Goal: Task Accomplishment & Management: Complete application form

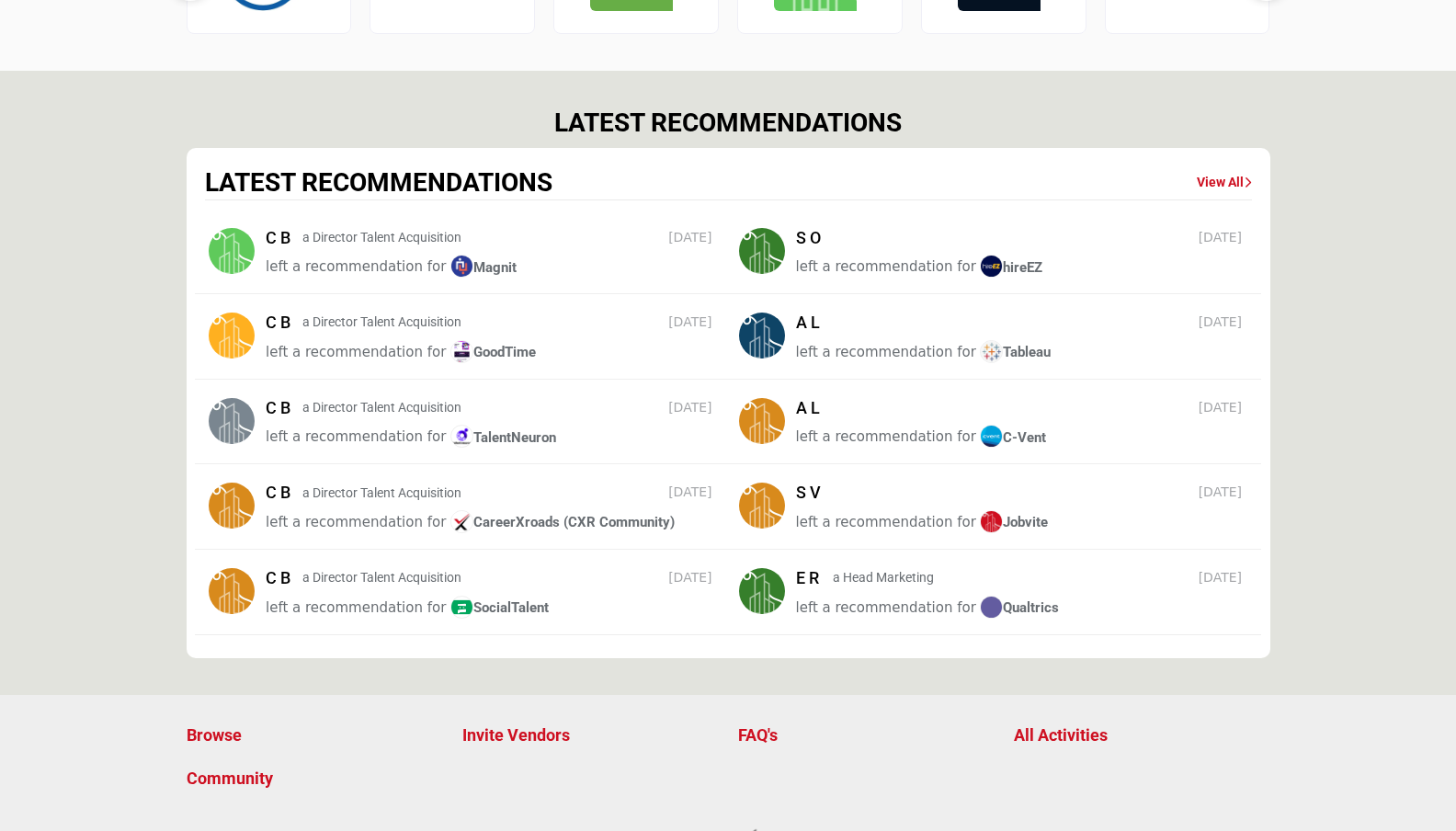
scroll to position [2379, 0]
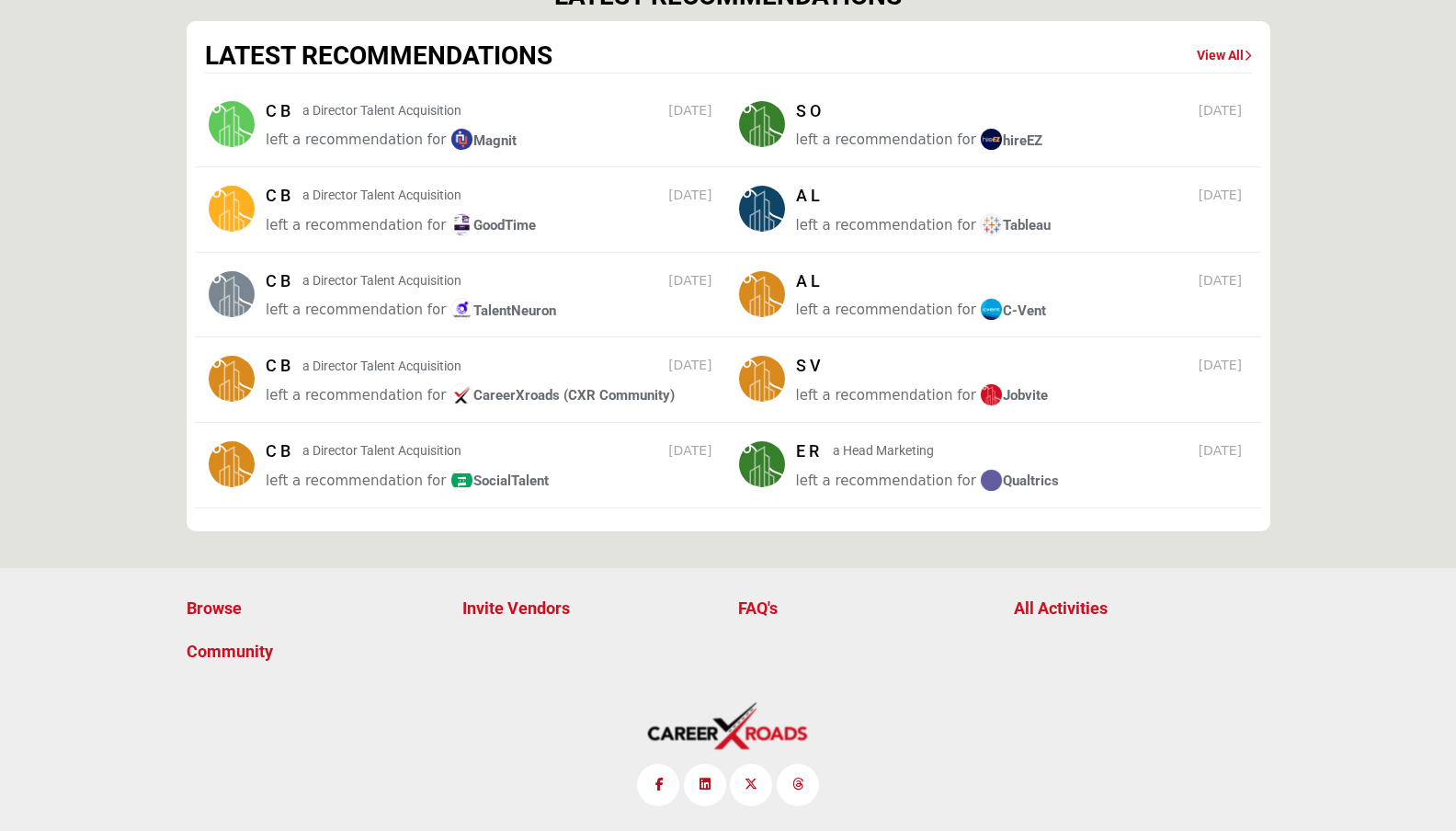
click at [776, 605] on p "FAQ's" at bounding box center [867, 608] width 256 height 25
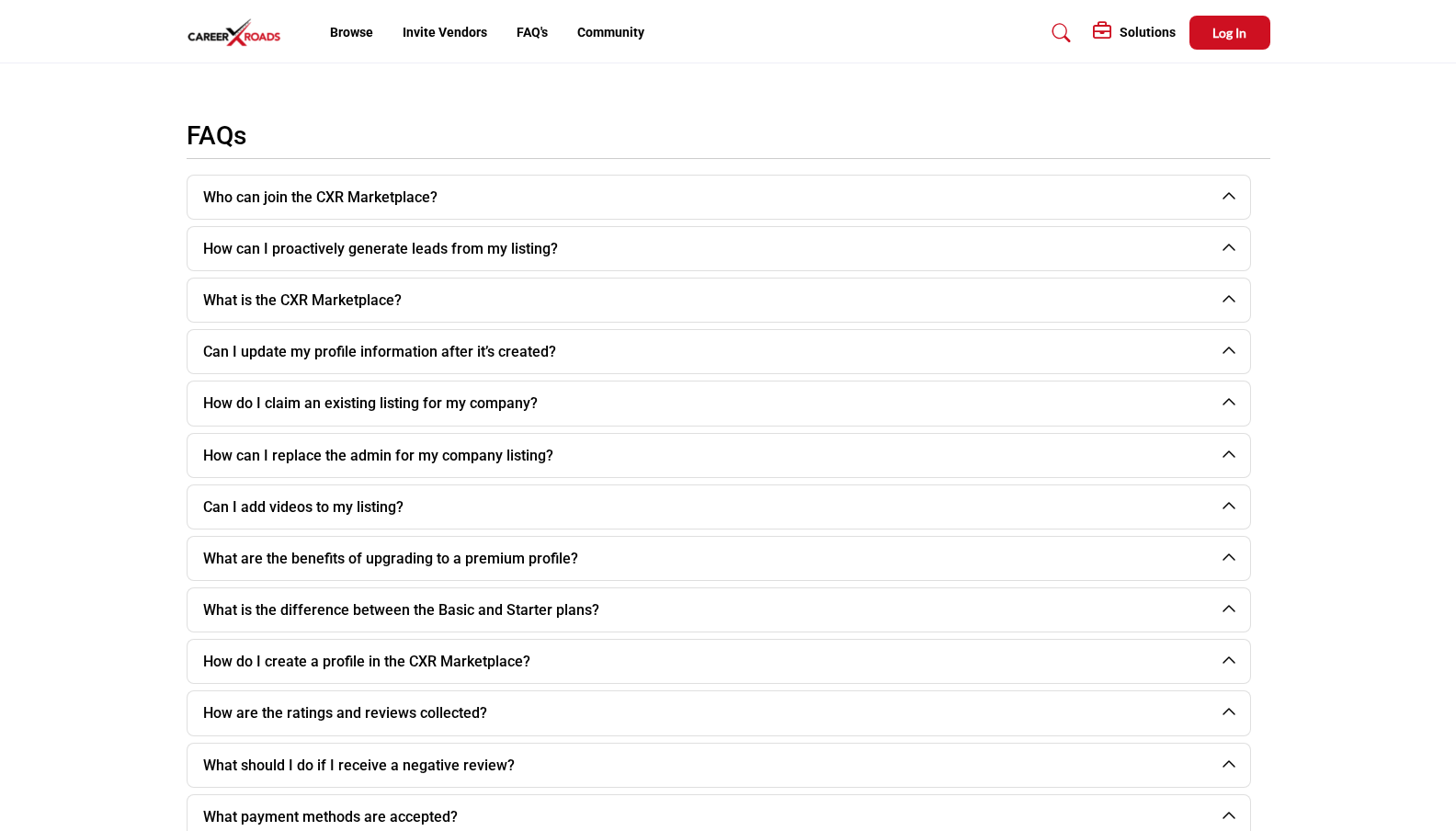
click at [1326, 198] on section "FAQs Who can join the CXR Marketplace?" at bounding box center [728, 609] width 1456 height 1014
click at [1217, 149] on div "FAQs" at bounding box center [729, 139] width 1084 height 39
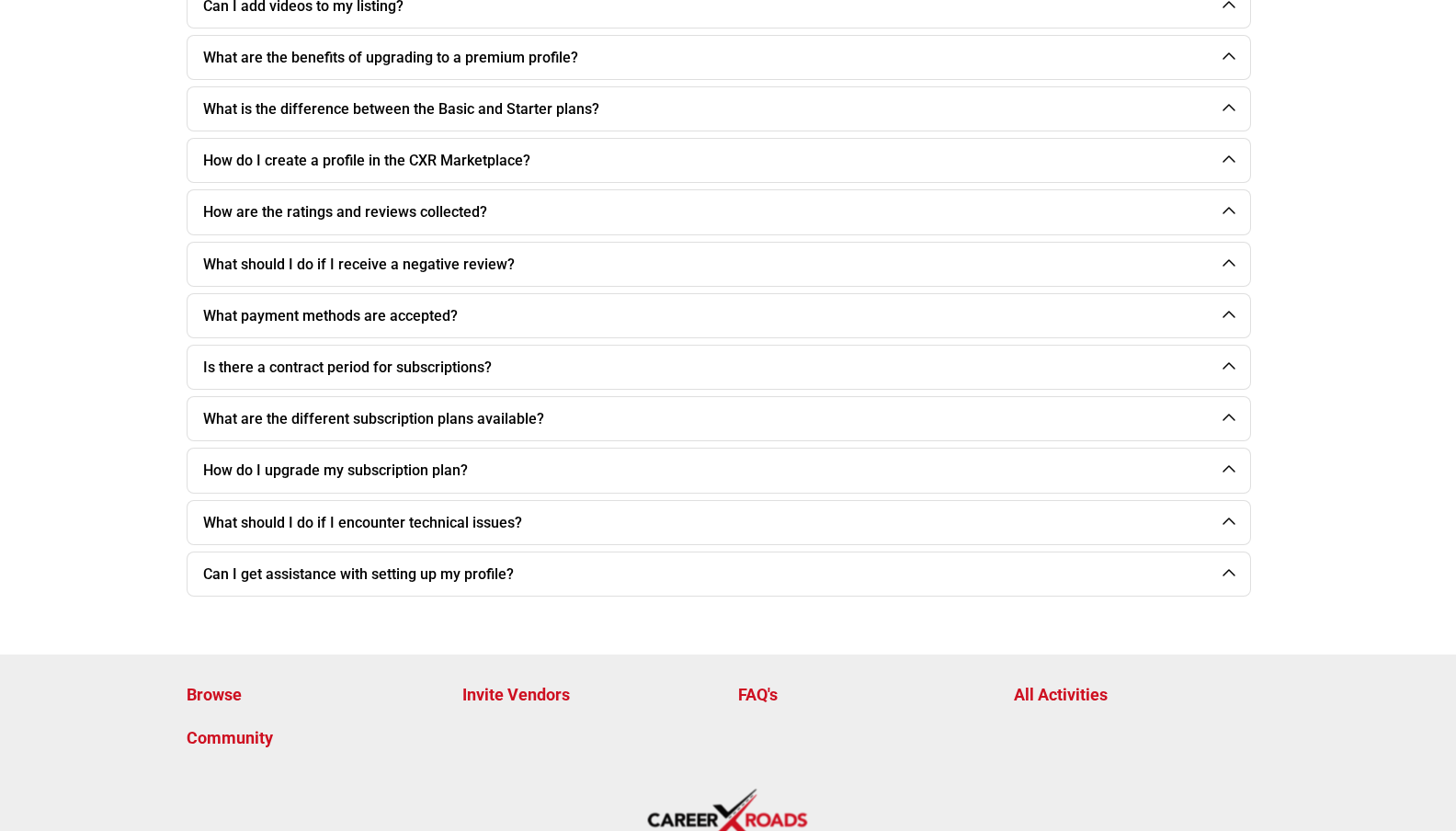
scroll to position [587, 0]
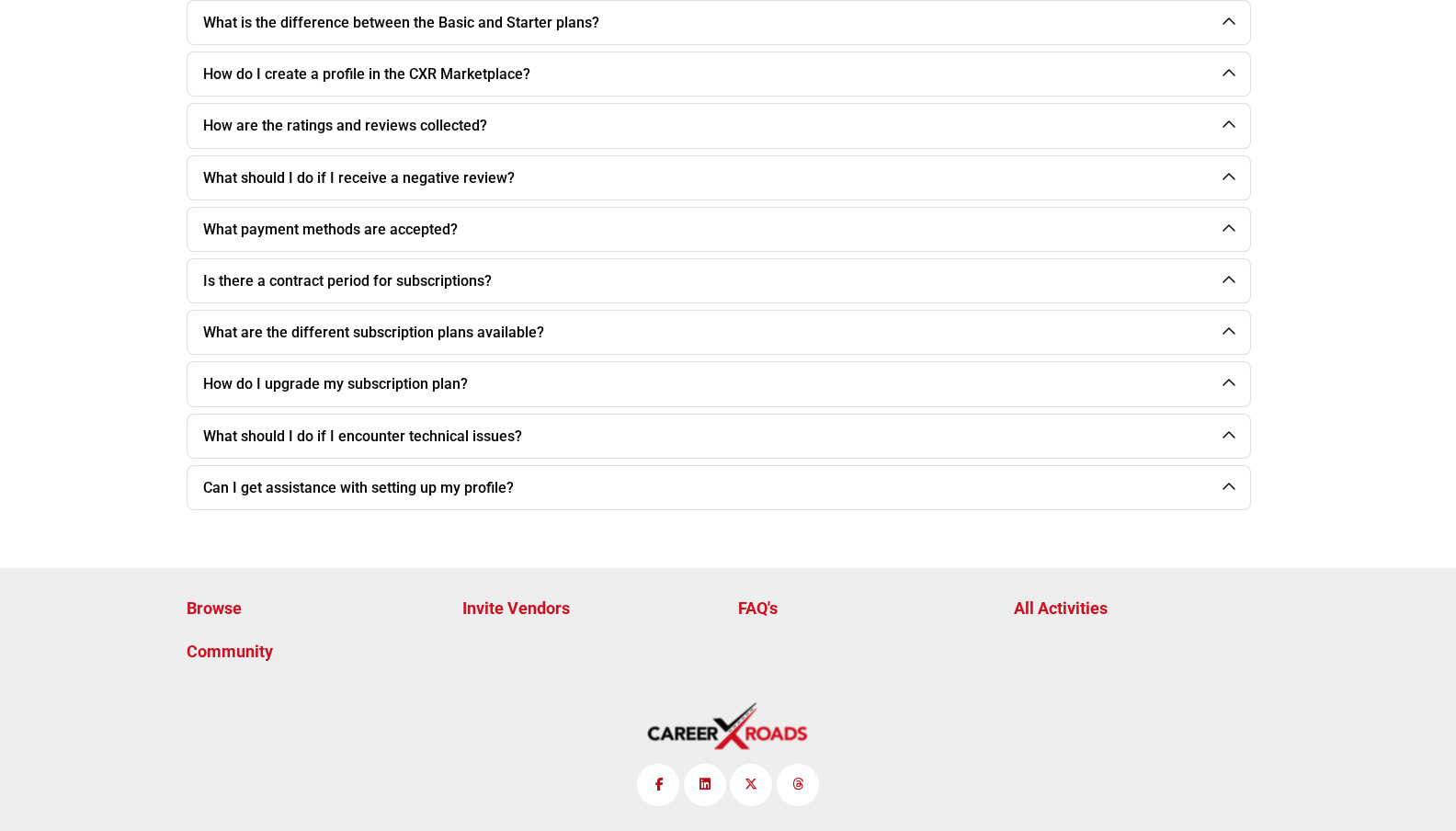
click at [517, 608] on p "Invite Vendors" at bounding box center [590, 608] width 256 height 25
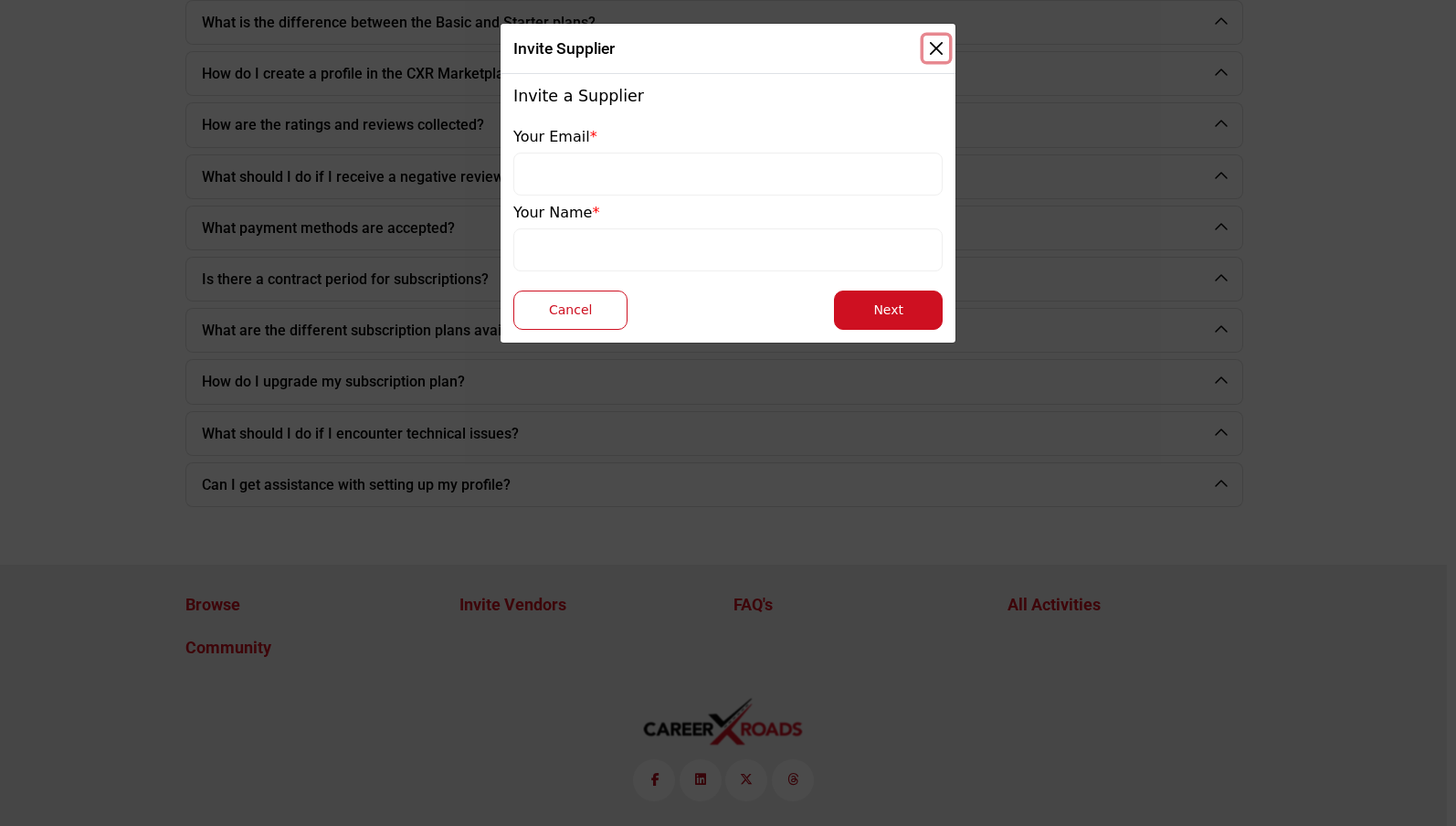
click at [937, 52] on button "Close" at bounding box center [935, 48] width 25 height 25
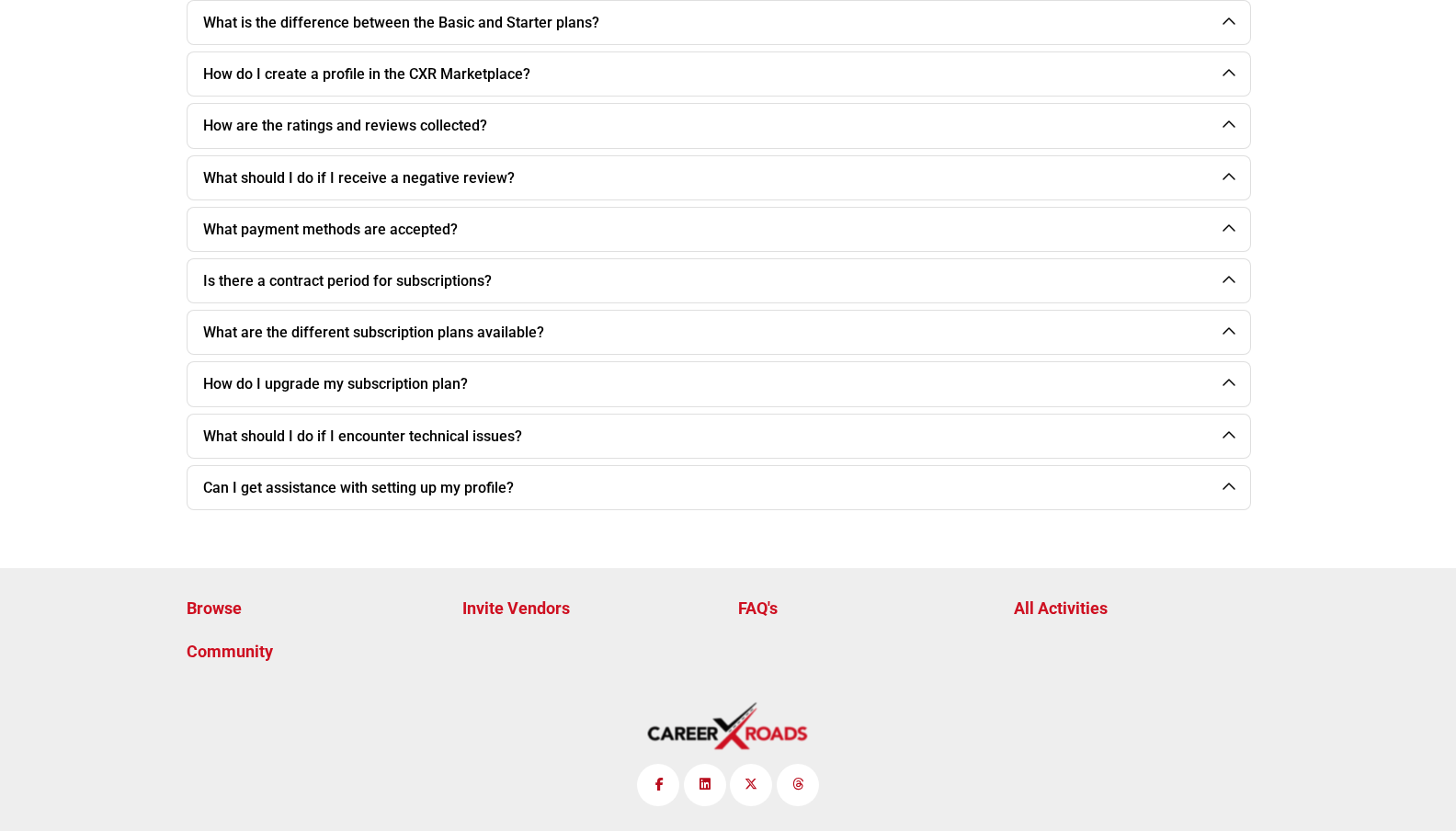
click at [522, 607] on p "Invite Vendors" at bounding box center [590, 608] width 256 height 25
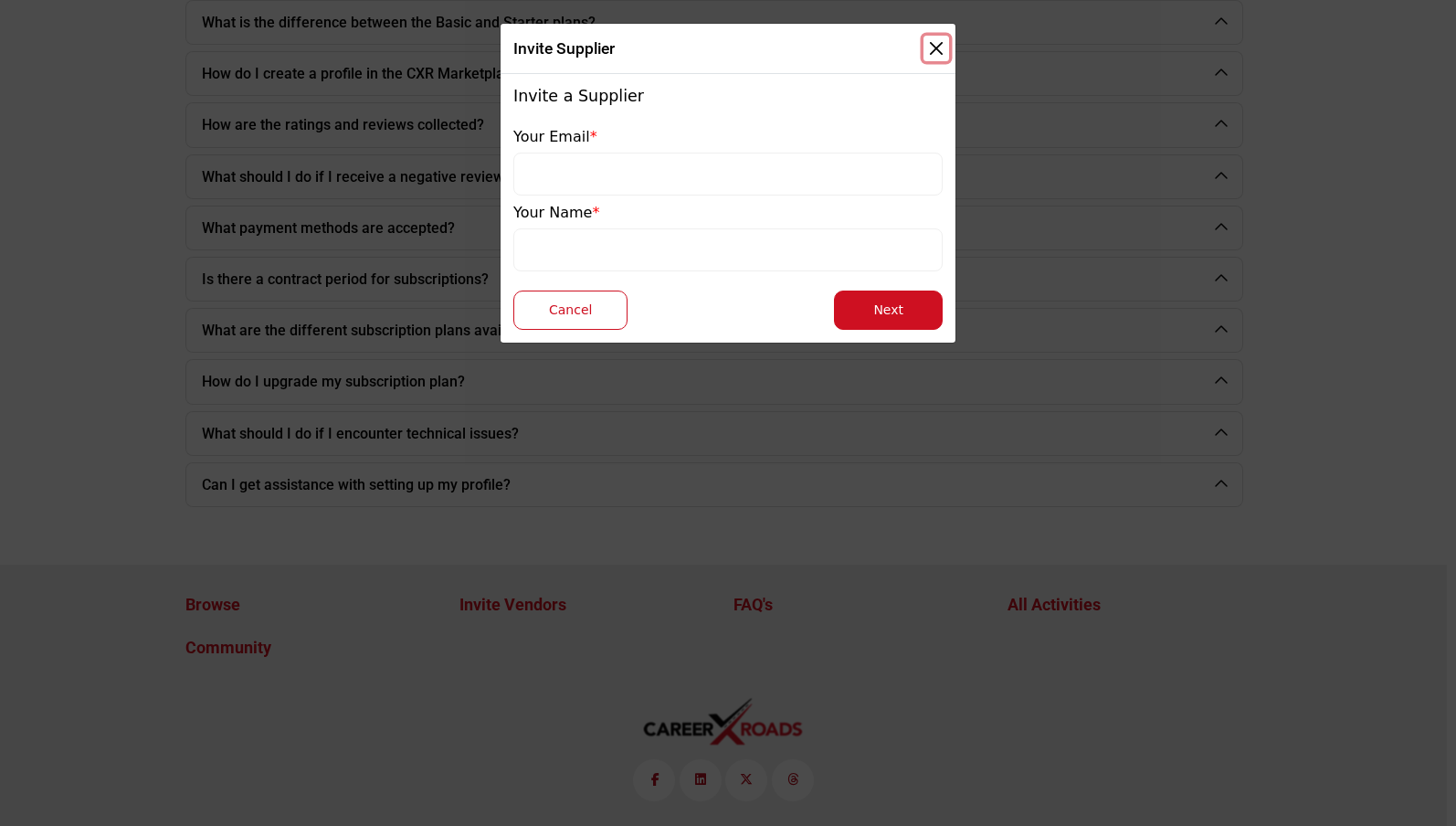
click at [933, 44] on button "Close" at bounding box center [935, 48] width 25 height 25
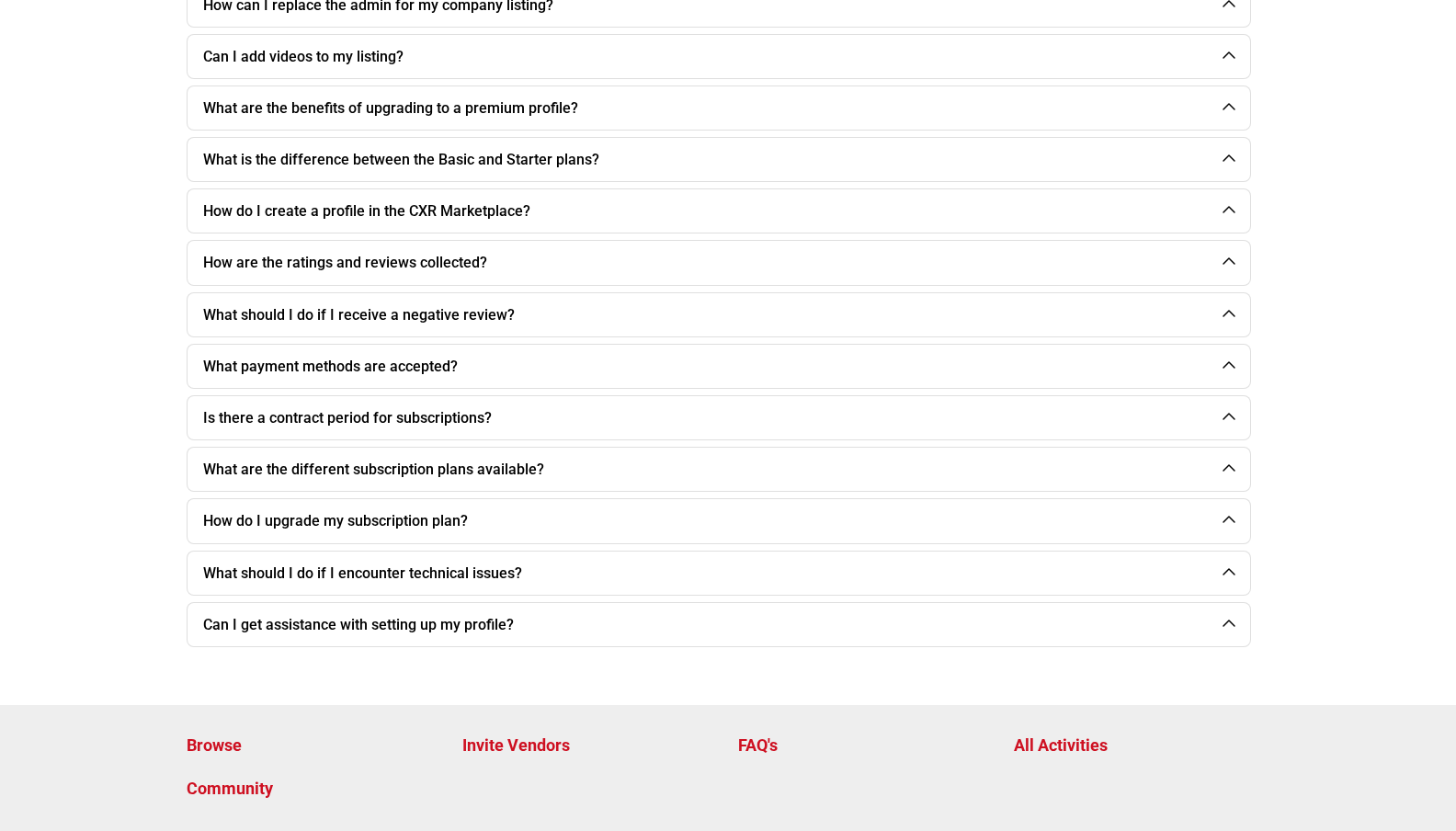
scroll to position [445, 0]
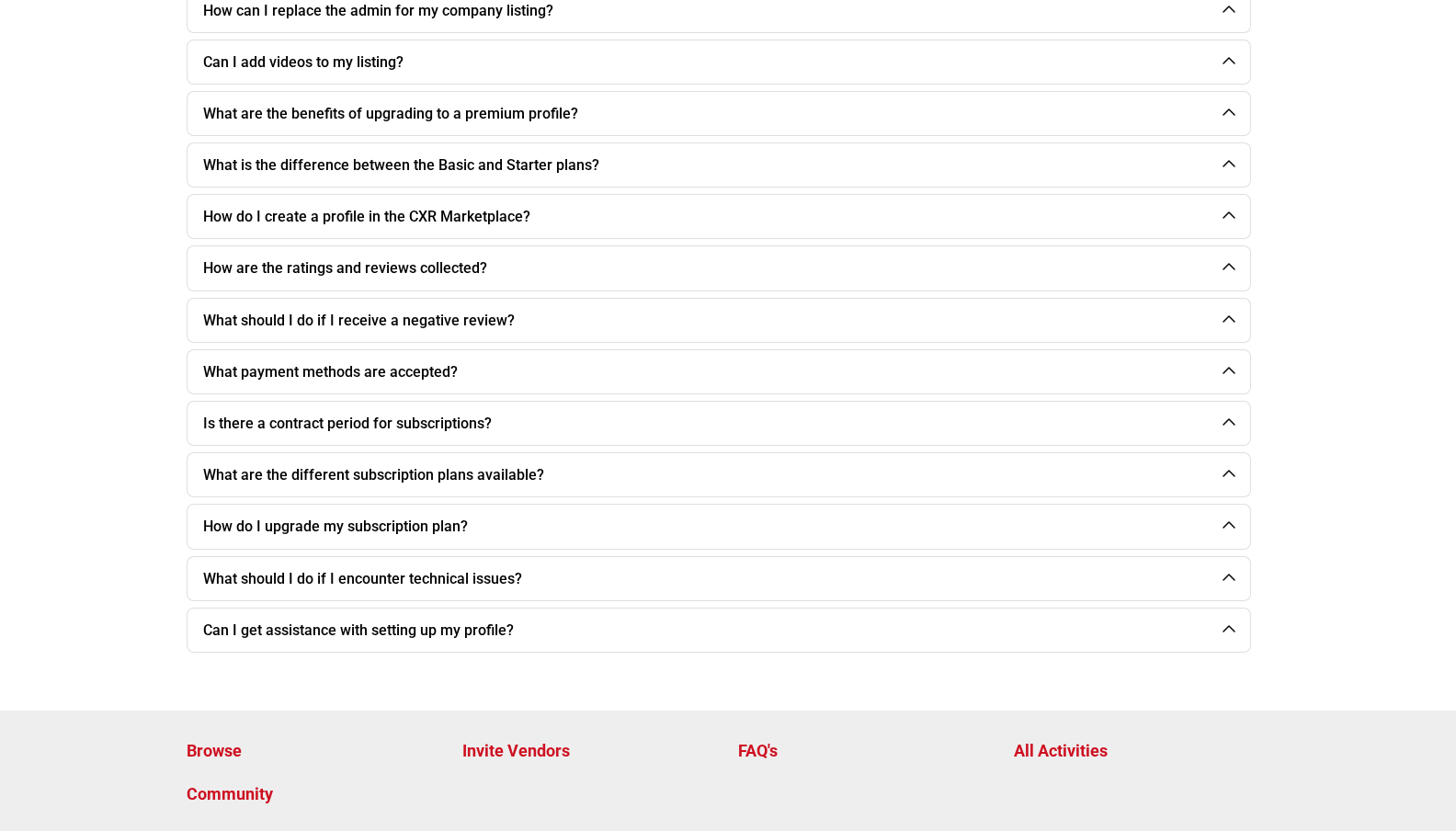
click at [513, 738] on p "Invite Vendors" at bounding box center [590, 750] width 256 height 25
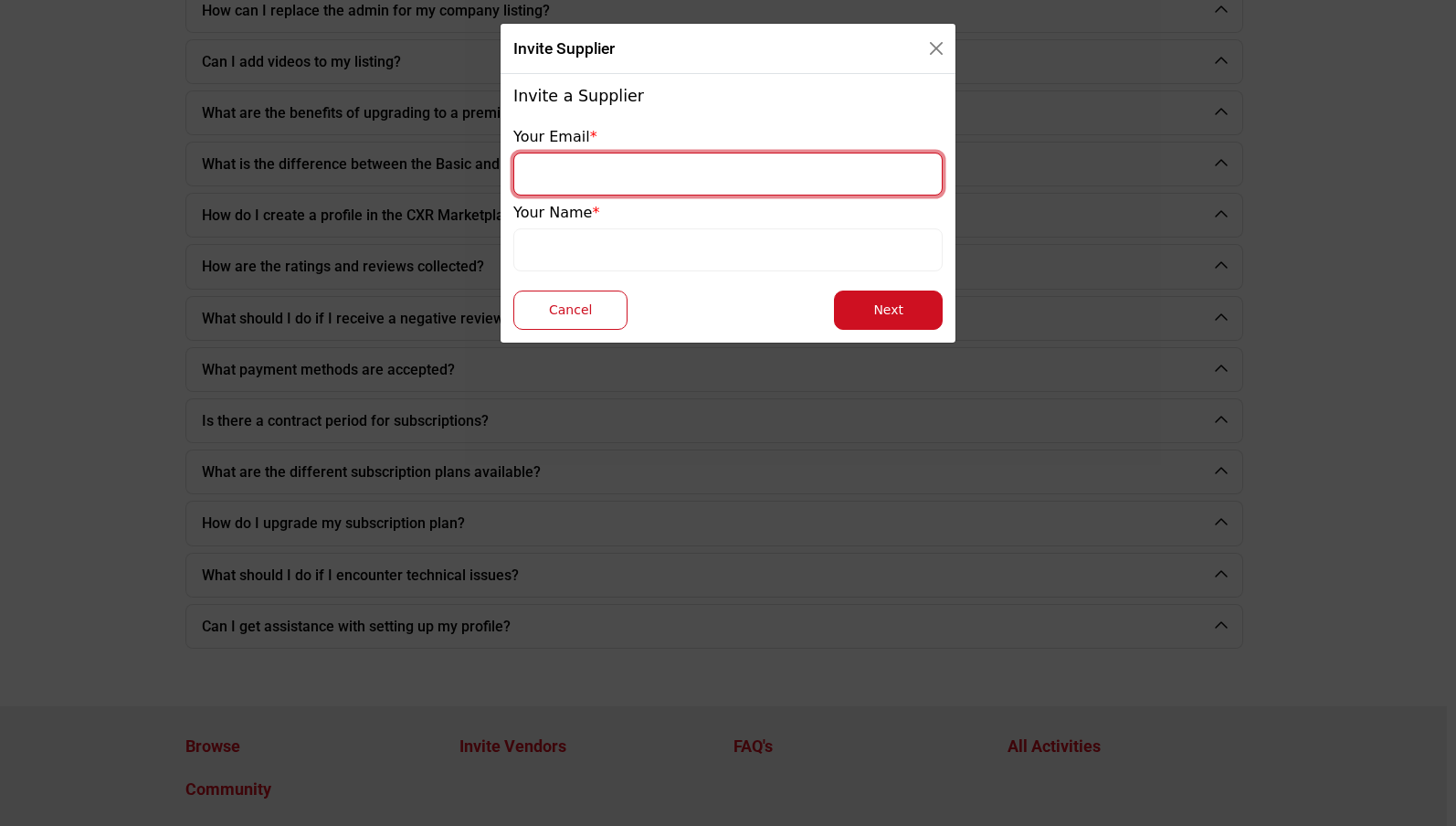
click at [594, 175] on input "email" at bounding box center [727, 174] width 429 height 43
type input "**********"
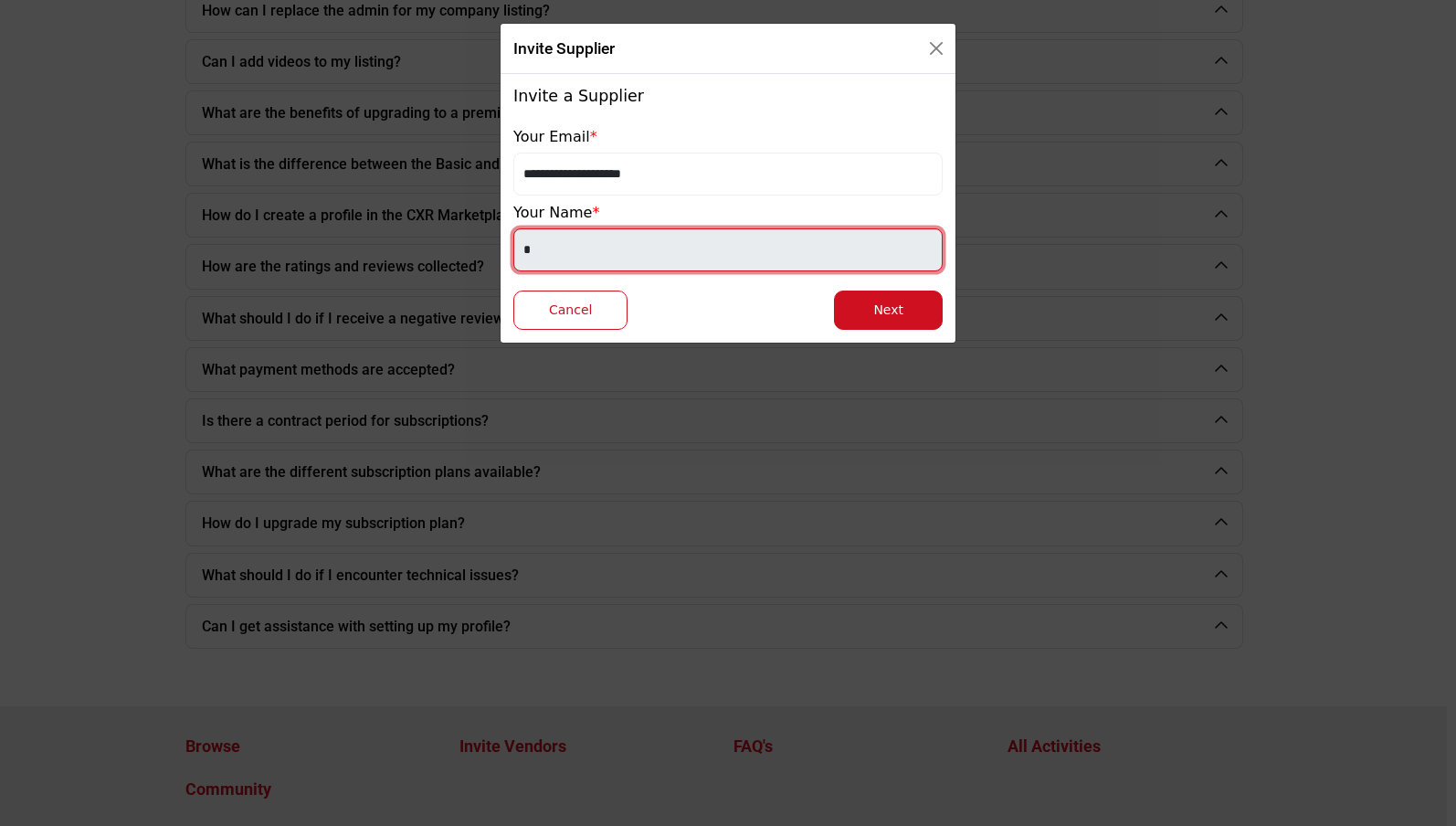
click at [602, 263] on input "text" at bounding box center [727, 250] width 429 height 43
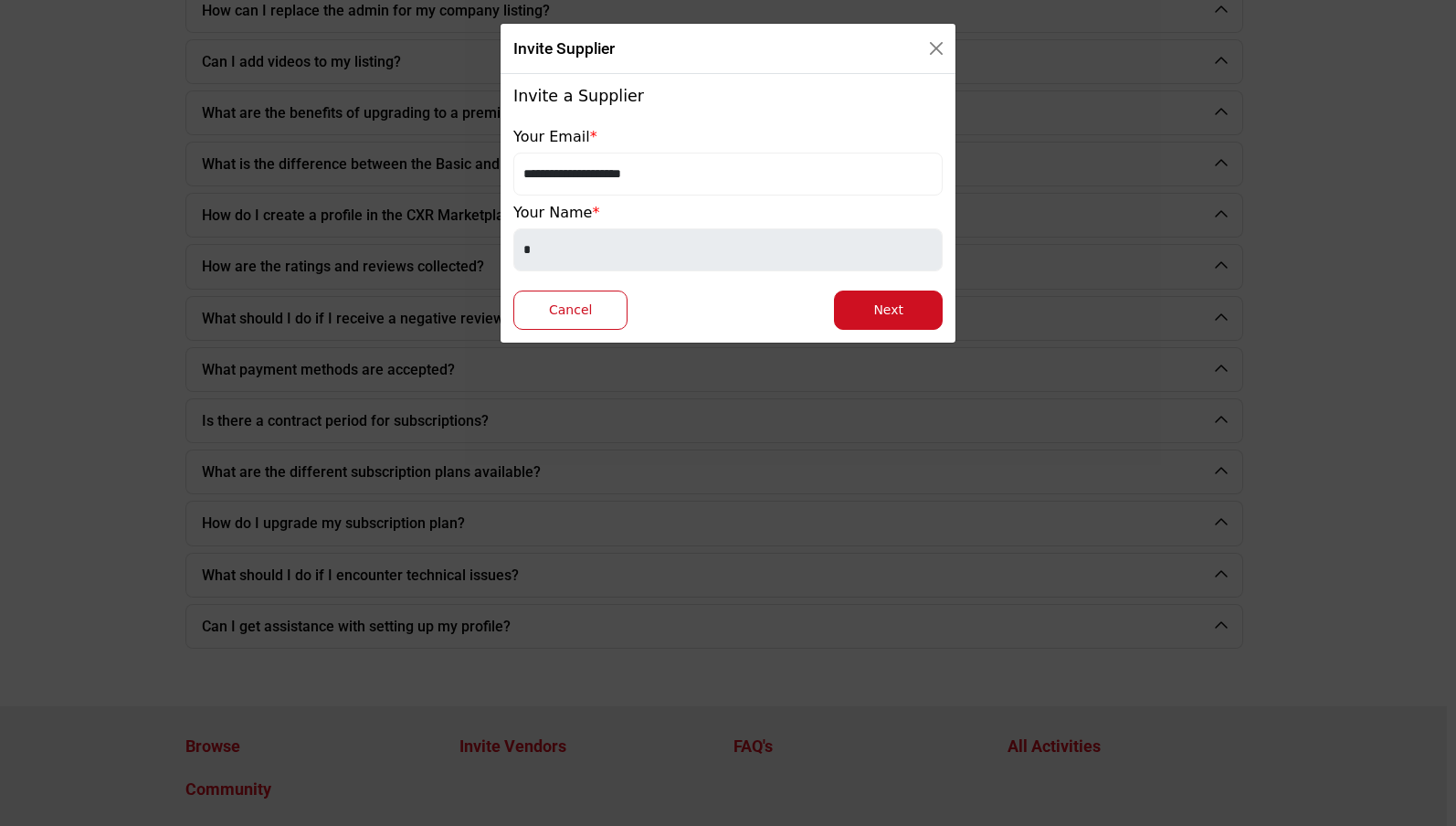
click at [701, 124] on div "Invite a Supplier" at bounding box center [727, 107] width 429 height 40
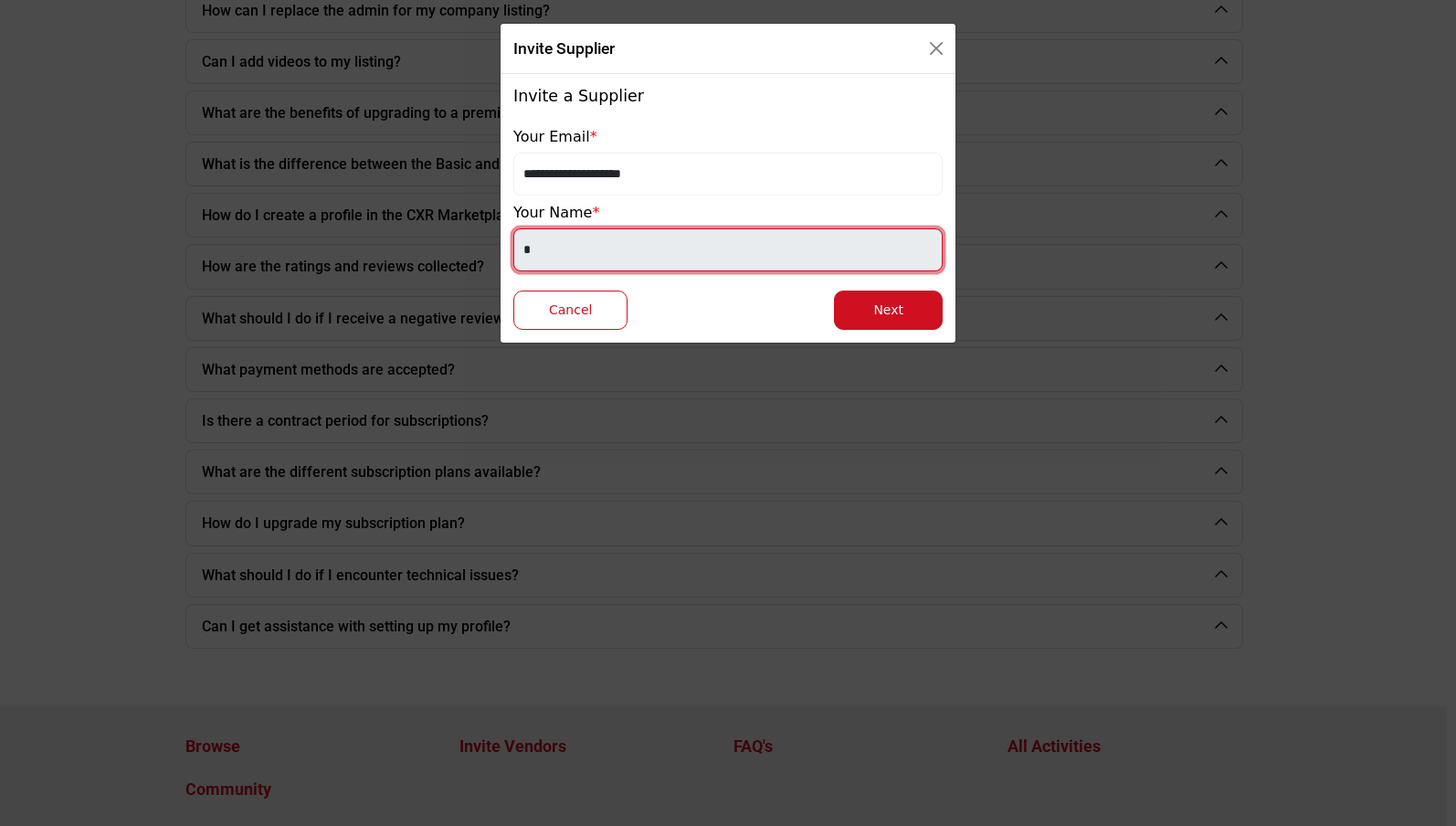
click at [532, 248] on input "text" at bounding box center [727, 250] width 429 height 43
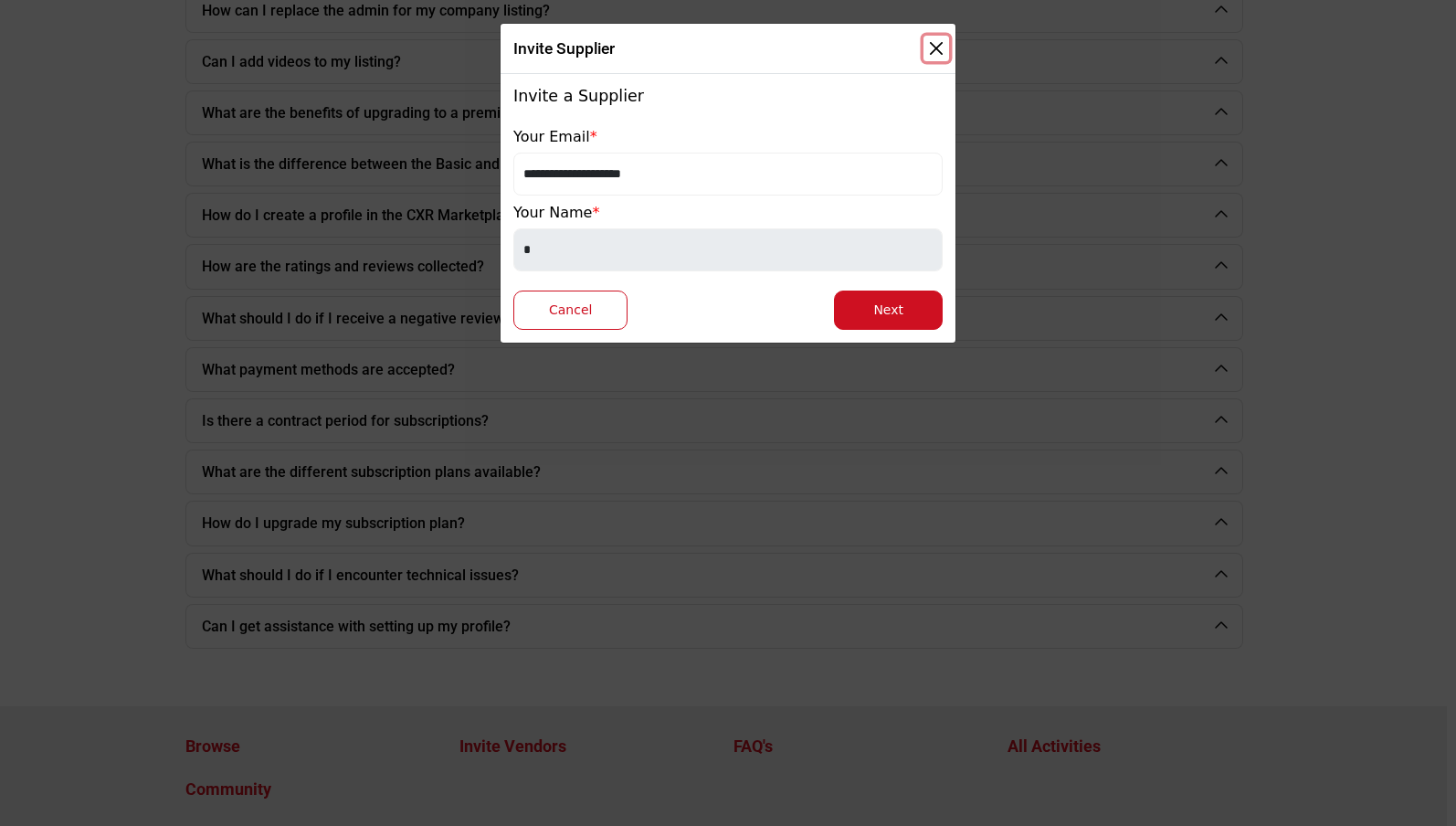
click at [940, 43] on button "Close" at bounding box center [935, 48] width 25 height 25
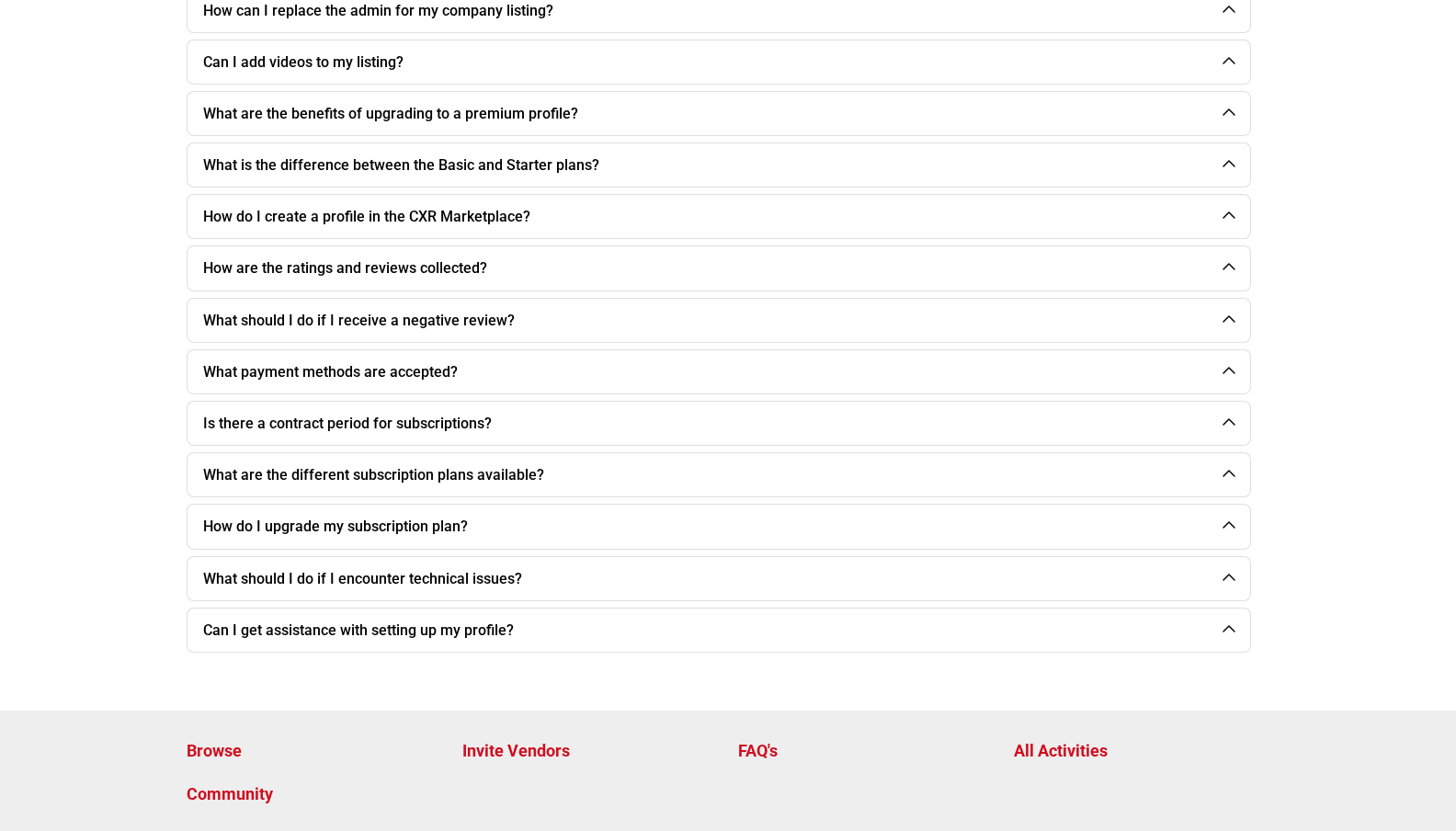
scroll to position [587, 0]
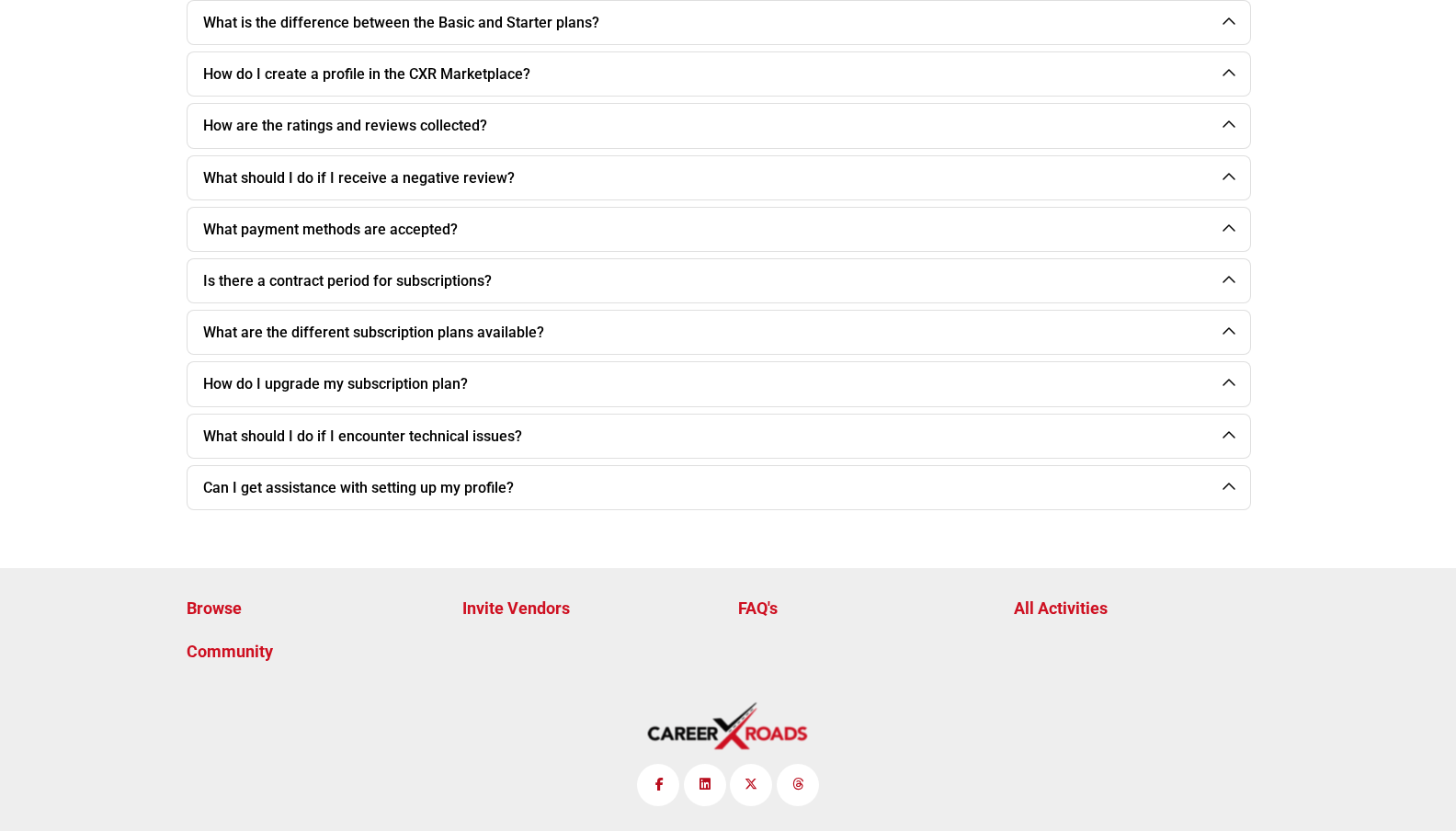
click at [214, 600] on p "Browse" at bounding box center [315, 608] width 256 height 25
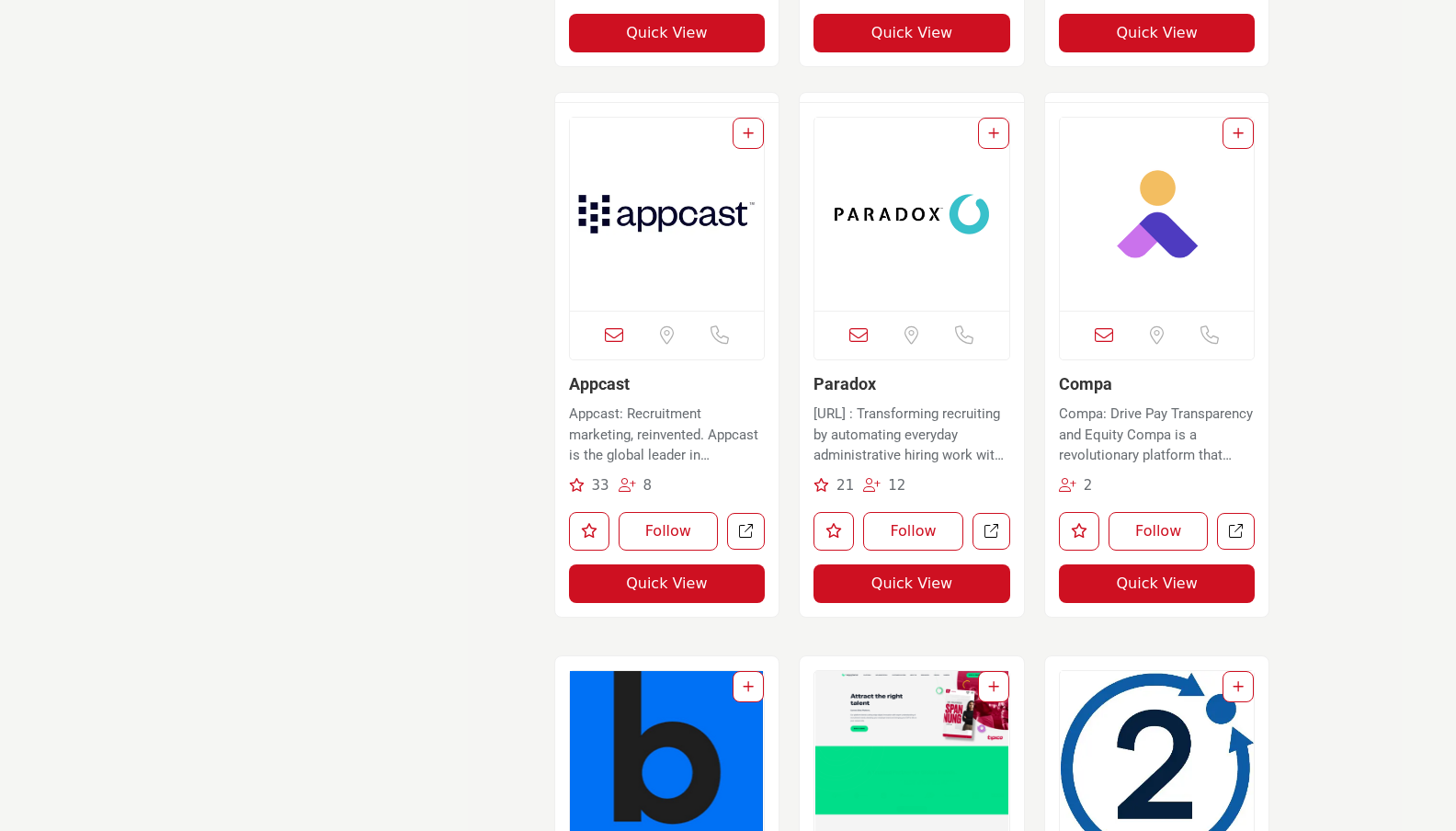
scroll to position [3011, 0]
